Goal: Check status: Check status

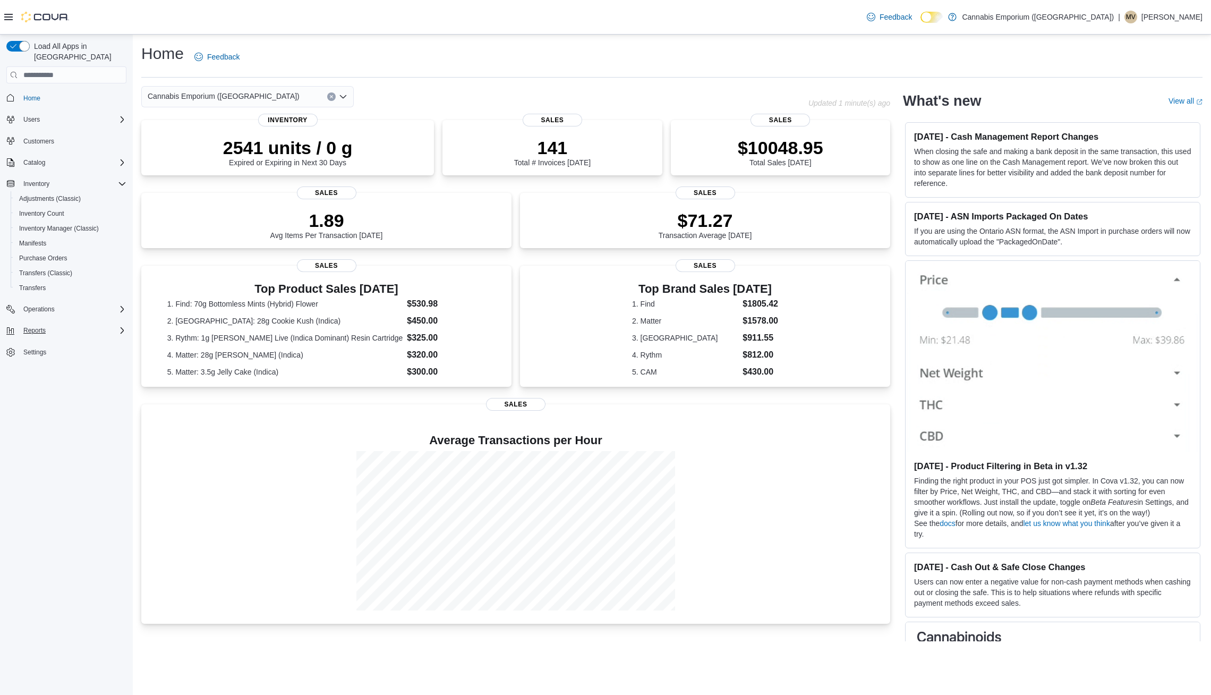
click at [55, 324] on div "Reports" at bounding box center [72, 330] width 107 height 13
click at [71, 303] on div "Operations" at bounding box center [72, 309] width 107 height 13
click at [60, 339] on div "Reports" at bounding box center [72, 345] width 107 height 13
click at [61, 320] on span "Cash Management" at bounding box center [46, 324] width 54 height 8
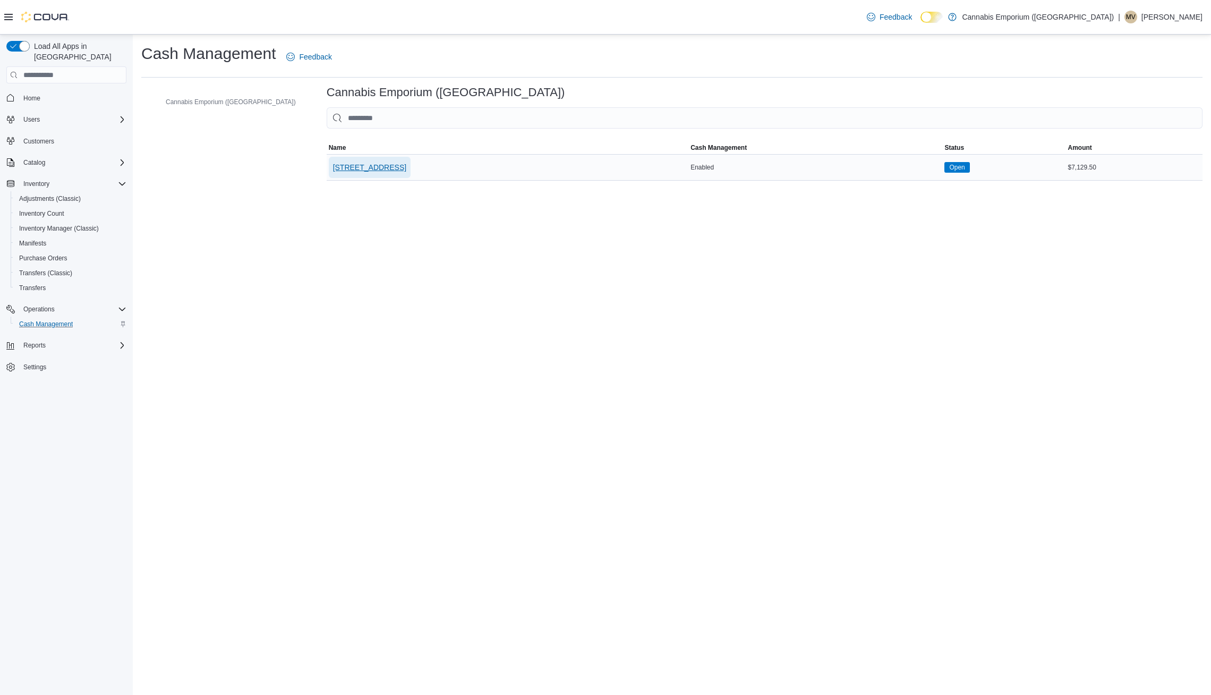
click at [333, 172] on span "[STREET_ADDRESS]" at bounding box center [369, 167] width 73 height 11
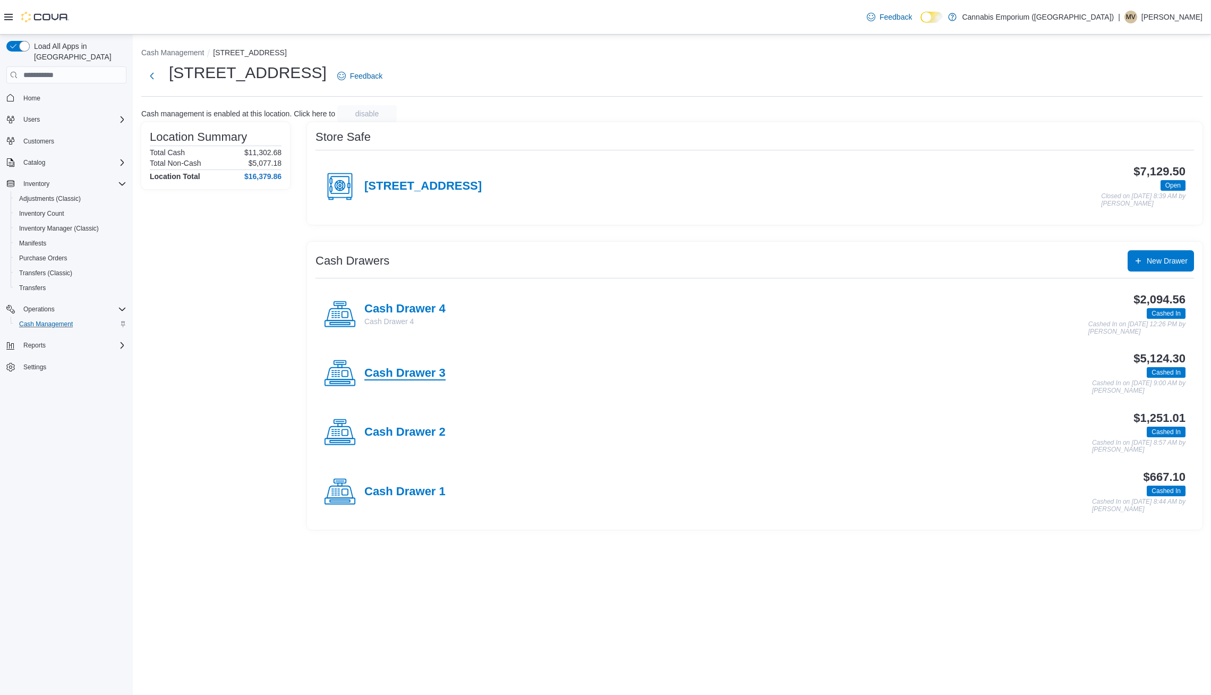
click at [417, 372] on h4 "Cash Drawer 3" at bounding box center [404, 373] width 81 height 14
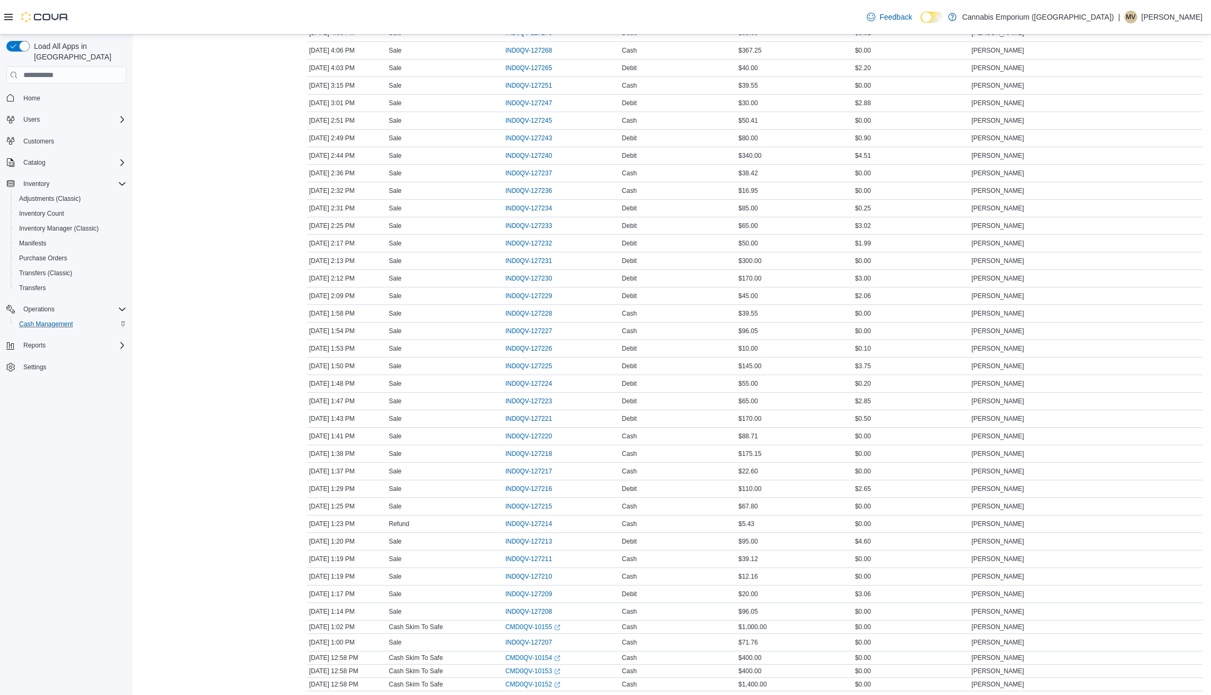
scroll to position [21, 0]
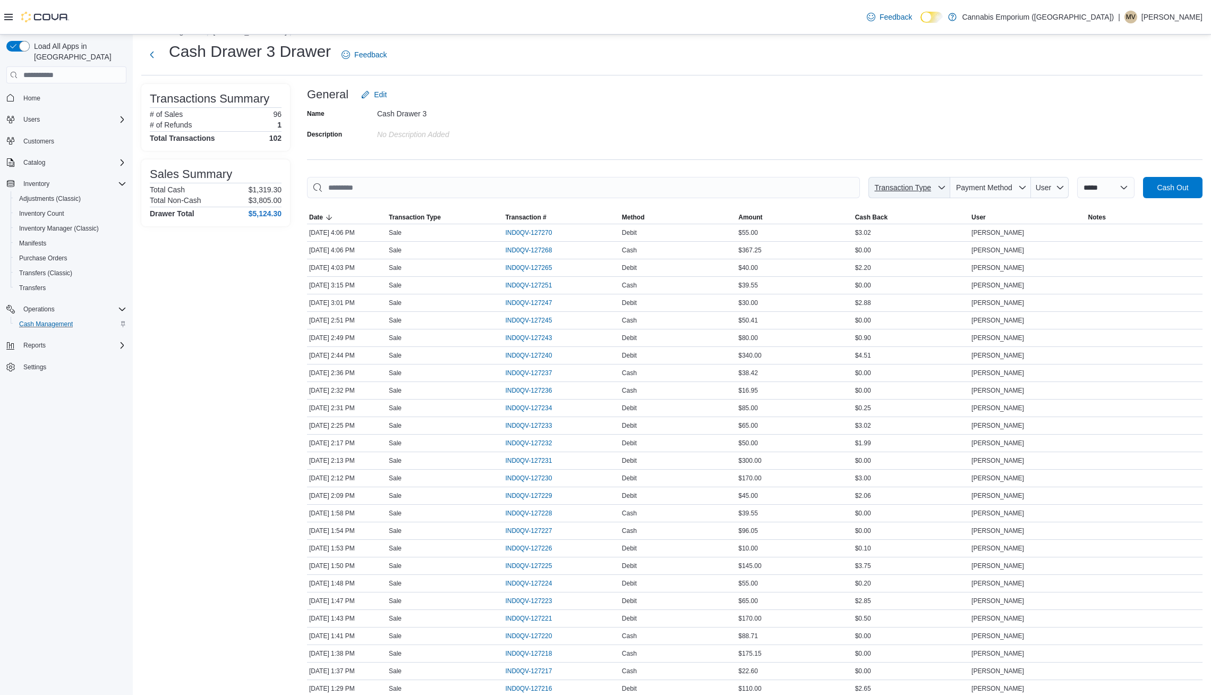
click at [937, 189] on icon "button" at bounding box center [941, 187] width 8 height 8
click at [958, 185] on span "Payment Method" at bounding box center [984, 187] width 56 height 8
click at [940, 213] on span "Debit" at bounding box center [984, 210] width 125 height 13
type input "**********"
click at [765, 292] on td "Amount $80.00" at bounding box center [794, 286] width 116 height 18
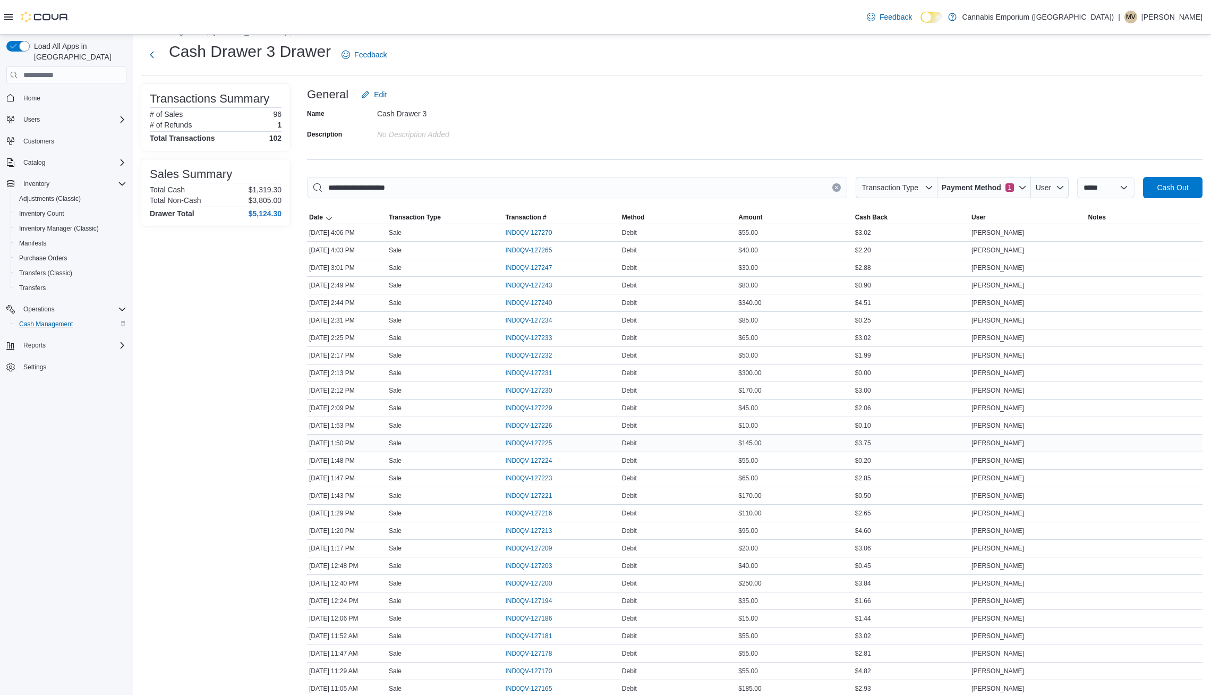
scroll to position [265, 0]
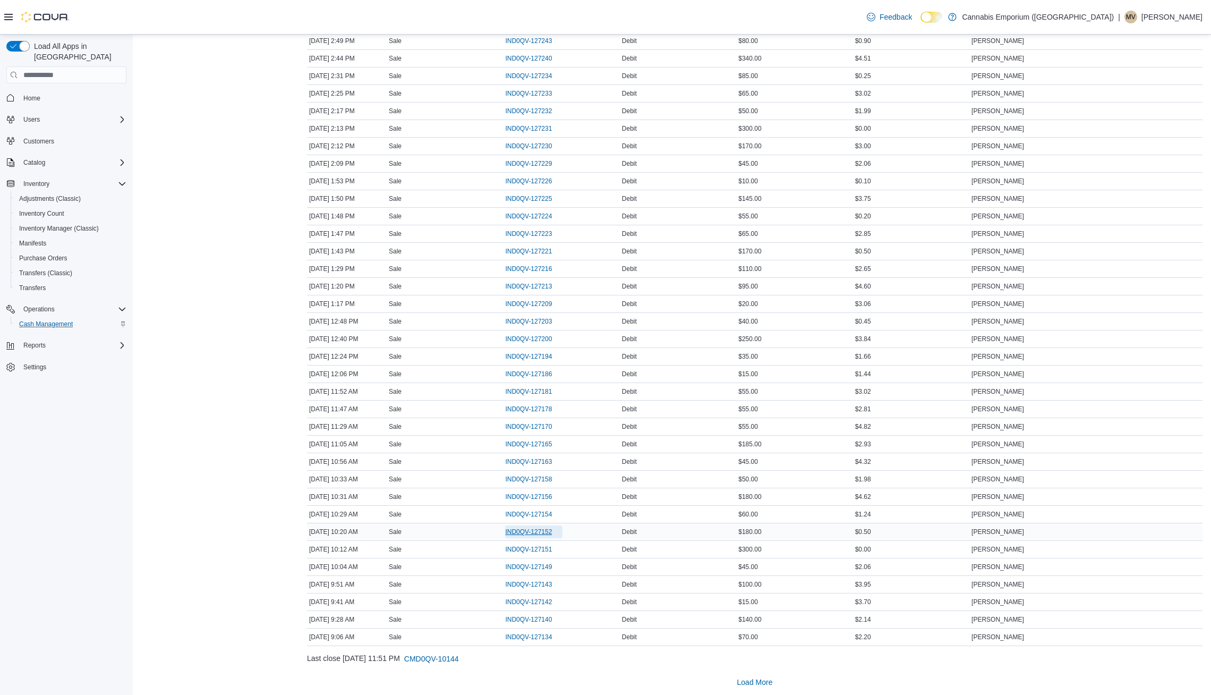
click at [529, 527] on span "IND0QV-127152" at bounding box center [528, 531] width 47 height 8
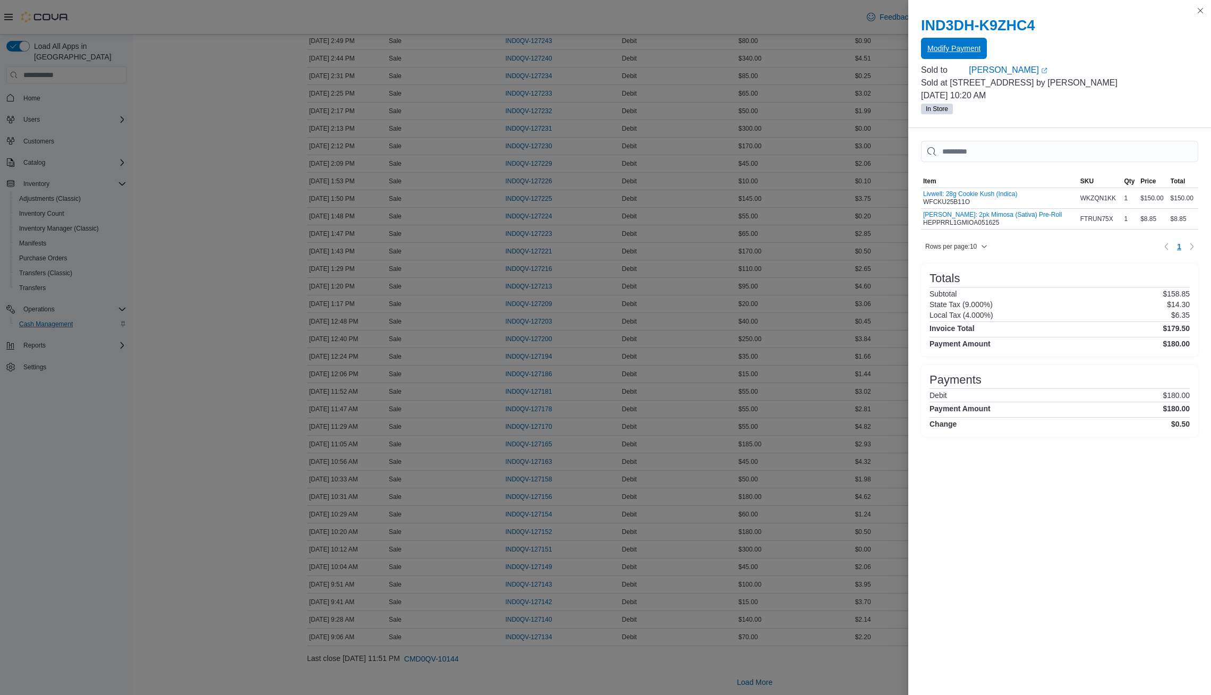
click at [966, 48] on span "Modify Payment" at bounding box center [953, 48] width 53 height 11
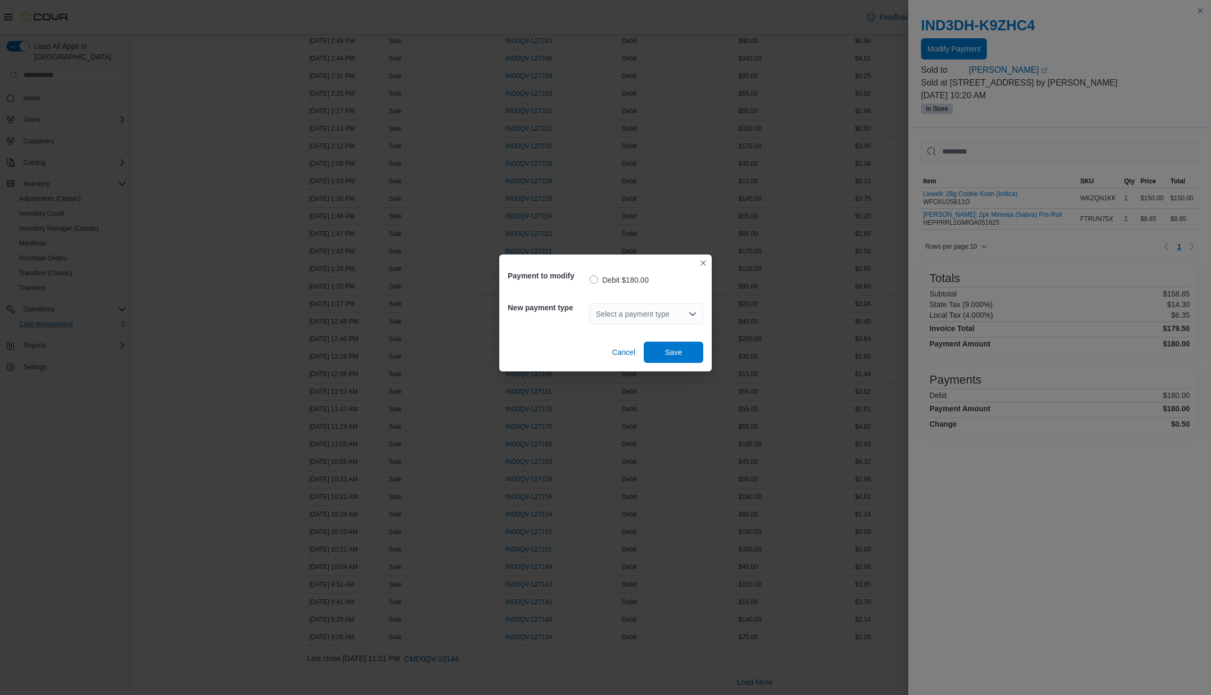
click at [618, 313] on div "Select a payment type" at bounding box center [646, 313] width 114 height 21
click at [625, 349] on span "Cash" at bounding box center [653, 347] width 88 height 11
click at [681, 355] on span "Save" at bounding box center [673, 351] width 17 height 11
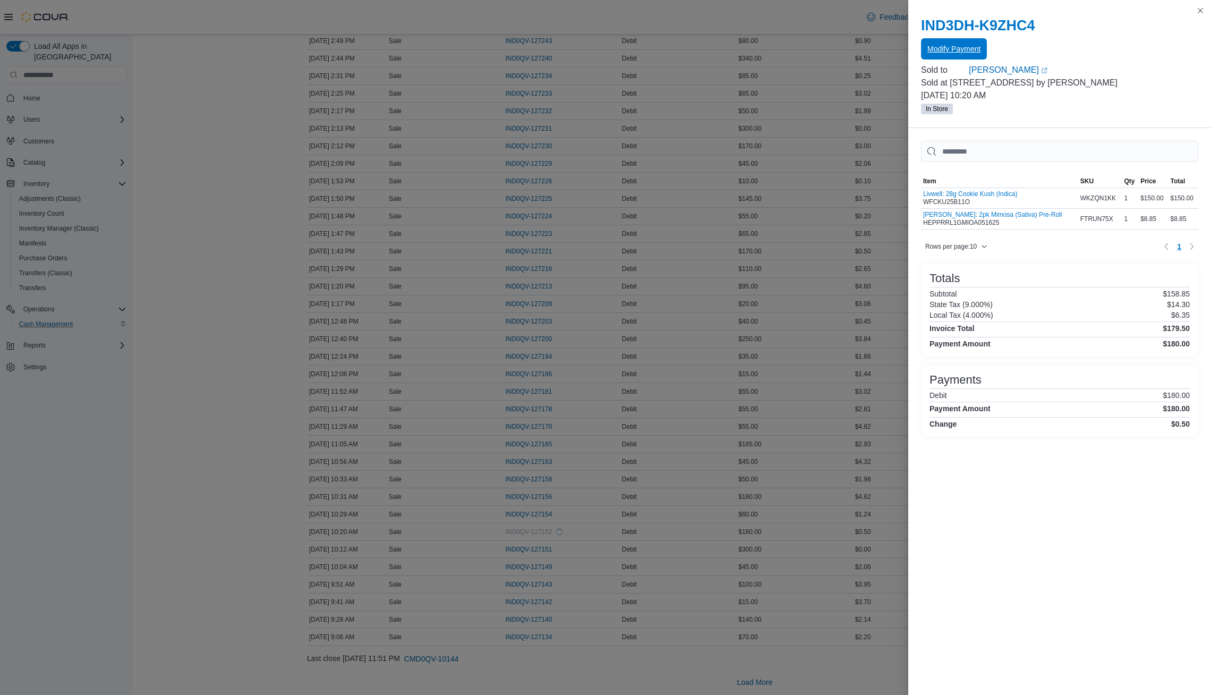
scroll to position [0, 0]
click at [1201, 10] on button "Close this dialog" at bounding box center [1200, 10] width 13 height 13
